Goal: Task Accomplishment & Management: Complete application form

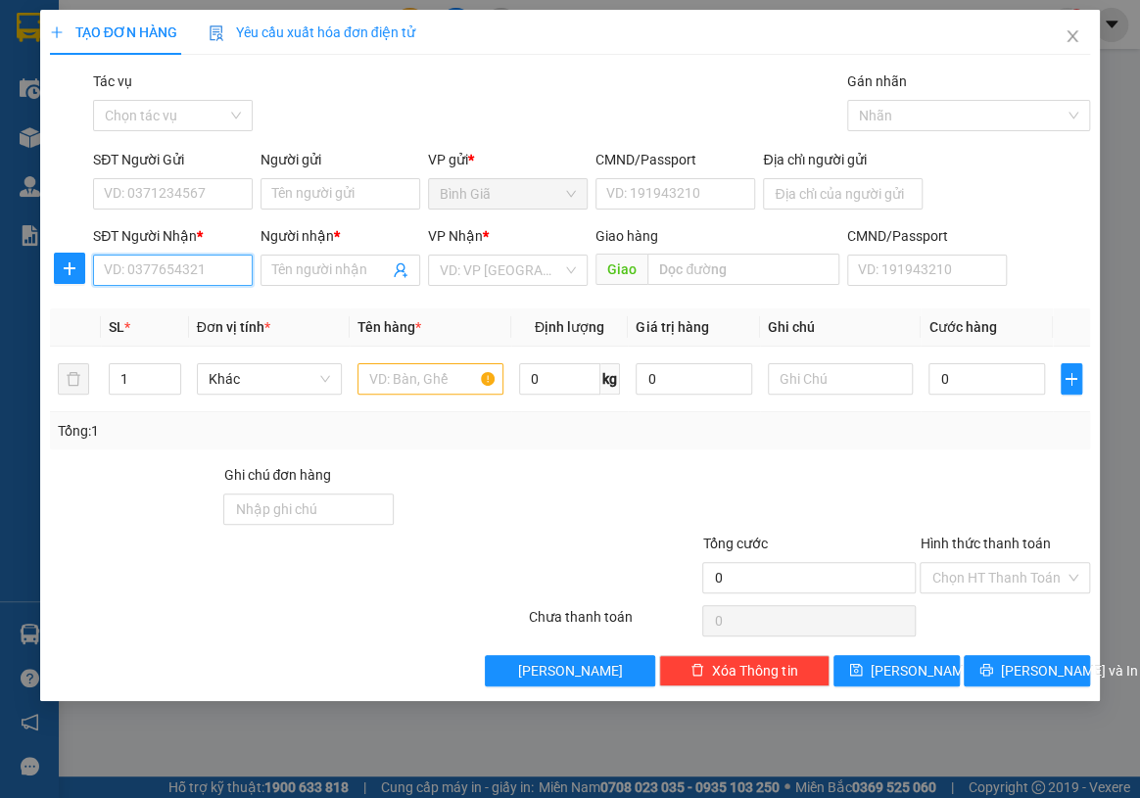
click at [127, 274] on input "SĐT Người Nhận *" at bounding box center [173, 270] width 160 height 31
paste input "0909709087"
type input "0909709087"
click at [230, 312] on div "0909709087 - Thúy_VPSG" at bounding box center [185, 310] width 160 height 22
type input "Thúy_VPSG"
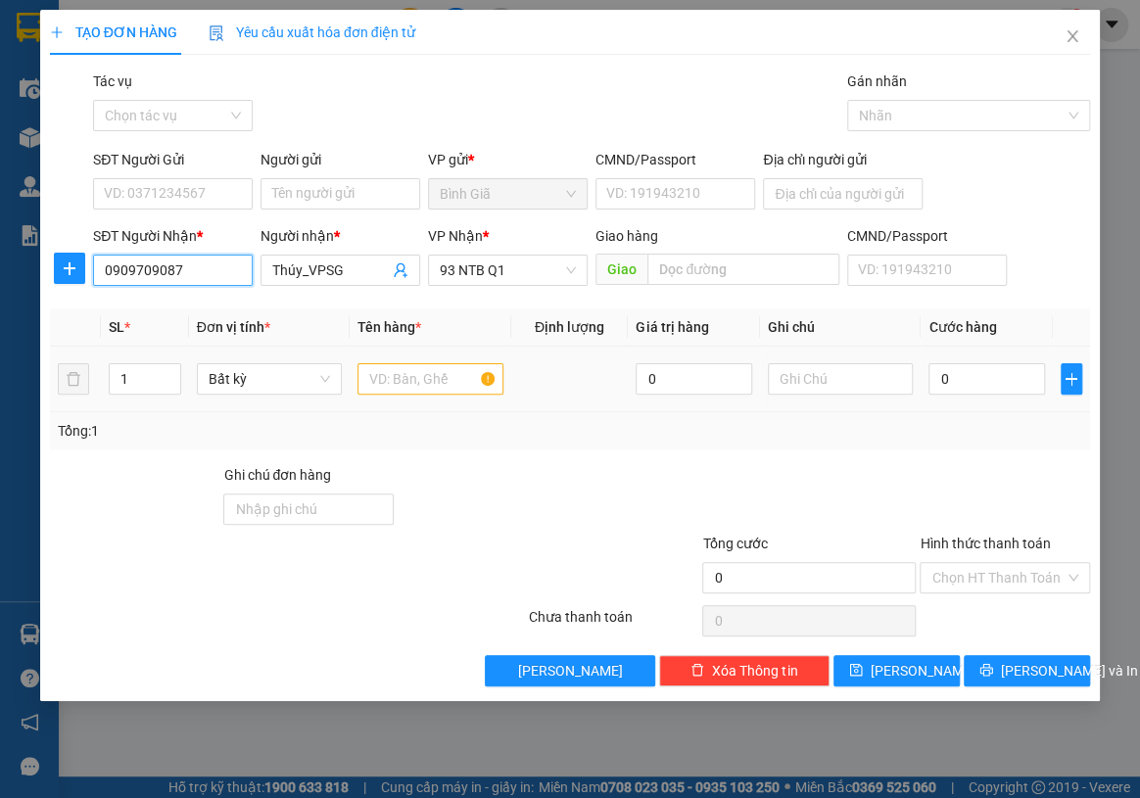
type input "0909709087"
click at [418, 373] on input "text" at bounding box center [429, 378] width 145 height 31
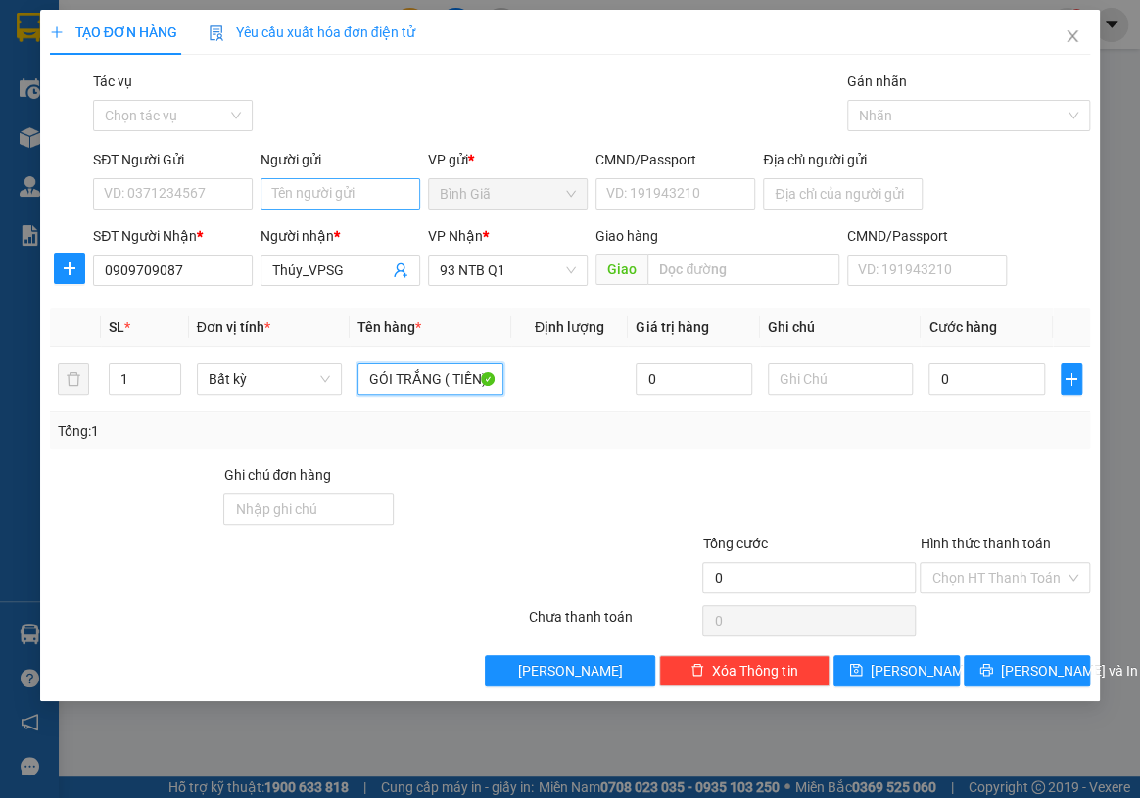
type input "GÓI TRẮNG ( TIỀN)"
click at [350, 202] on input "Người gửi" at bounding box center [340, 193] width 160 height 31
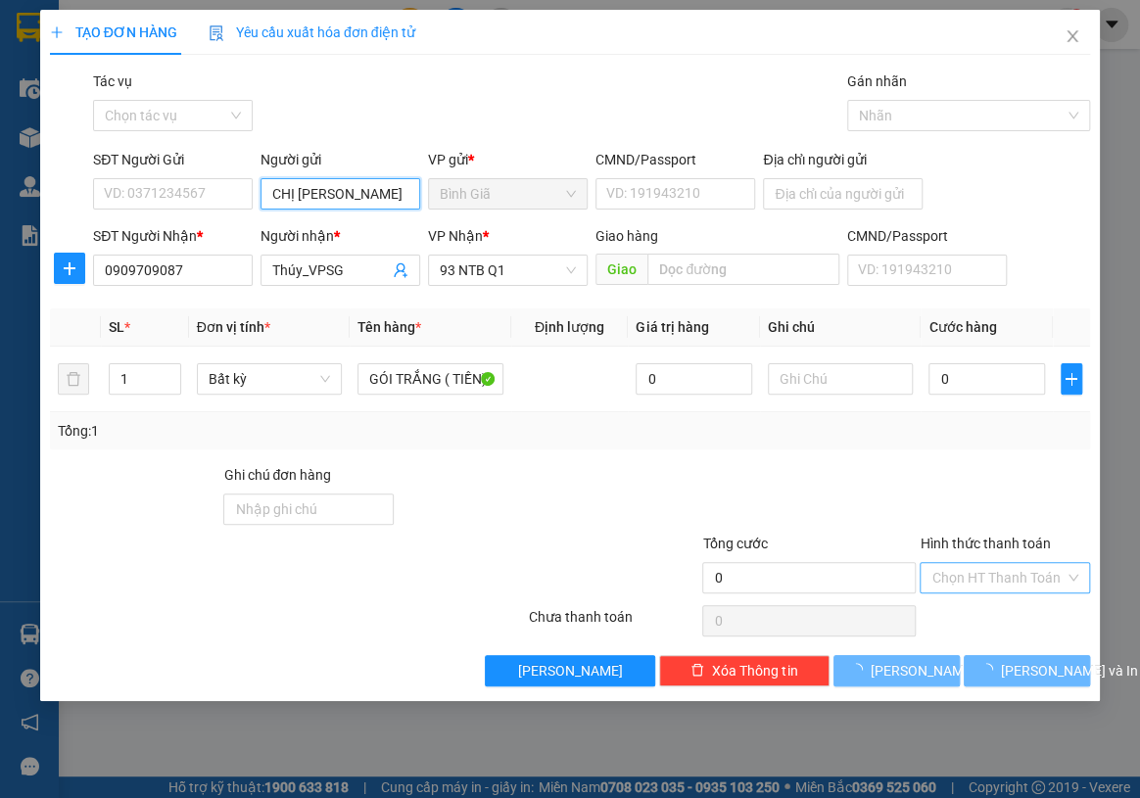
type input "CHỊ [PERSON_NAME]"
click at [998, 574] on input "Hình thức thanh toán" at bounding box center [997, 577] width 133 height 29
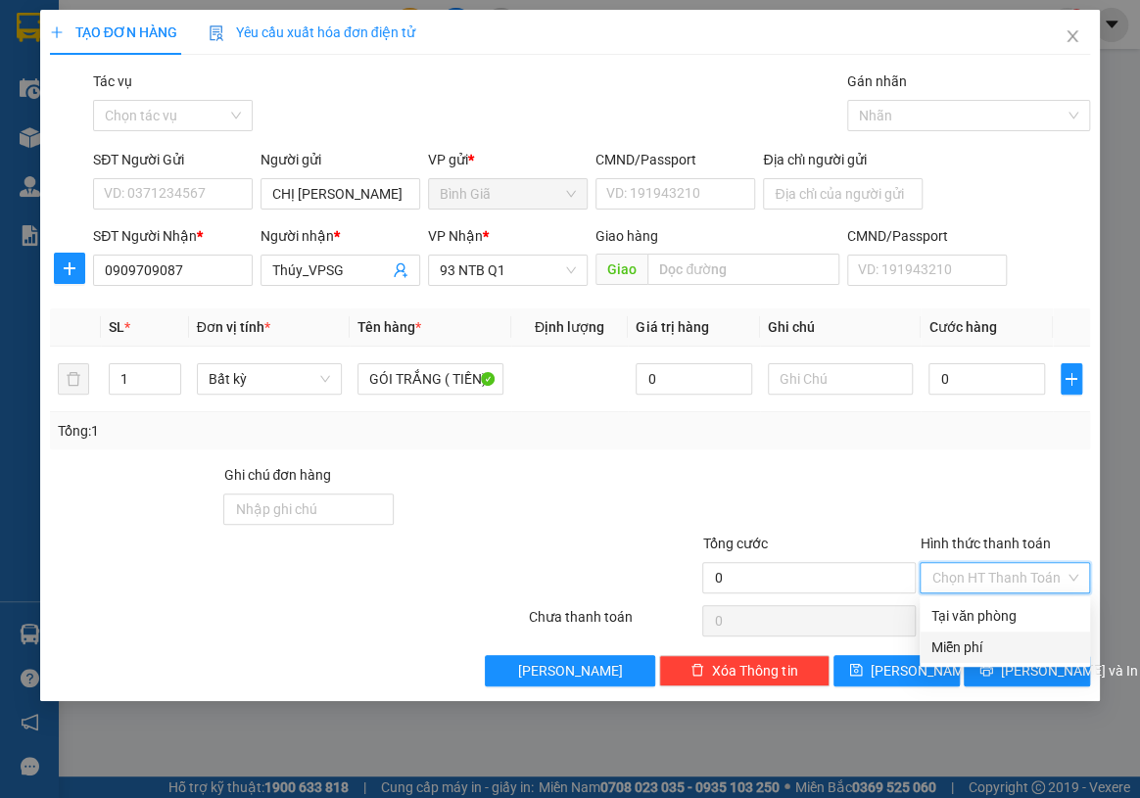
click at [986, 644] on div "Miễn phí" at bounding box center [1004, 647] width 147 height 22
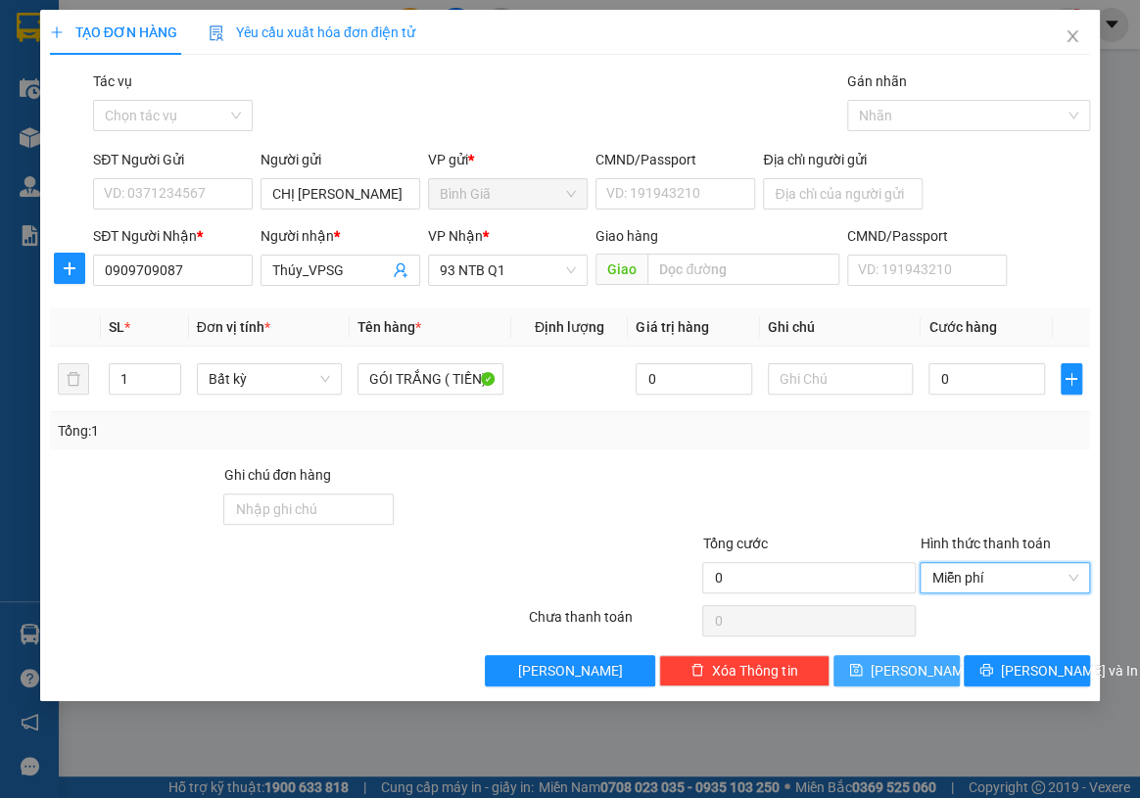
click at [918, 671] on button "[PERSON_NAME]" at bounding box center [896, 670] width 126 height 31
